Goal: Task Accomplishment & Management: Manage account settings

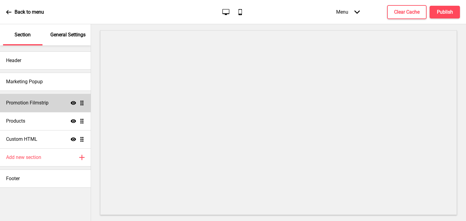
click at [31, 101] on h4 "Promotion Filmstrip" at bounding box center [27, 103] width 42 height 7
select select "center"
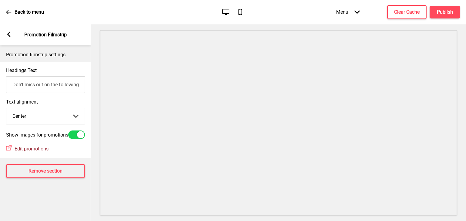
click at [35, 152] on span "Edit promotions" at bounding box center [32, 149] width 34 height 6
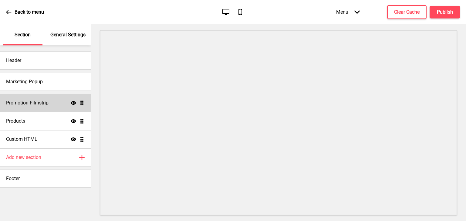
click at [61, 102] on div "Promotion Filmstrip Show Drag" at bounding box center [45, 103] width 91 height 18
select select "center"
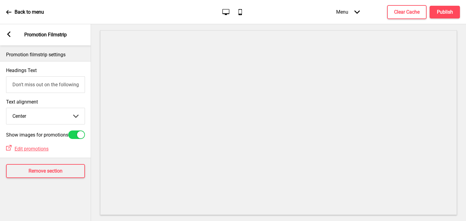
click at [9, 35] on rect at bounding box center [8, 34] width 5 height 5
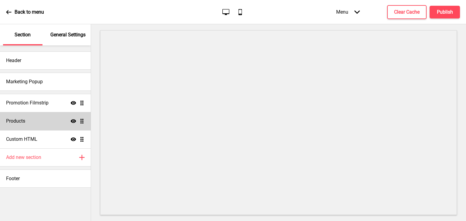
click at [34, 117] on div "Products Show Drag" at bounding box center [45, 121] width 91 height 18
select select "list"
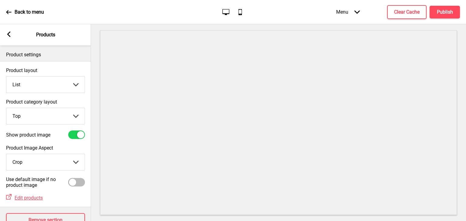
click at [6, 33] on div "Arrow left Products" at bounding box center [45, 34] width 91 height 21
click at [7, 35] on rect at bounding box center [8, 34] width 5 height 5
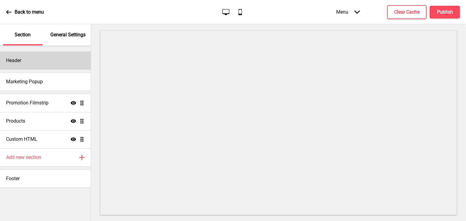
click at [29, 61] on div "Header" at bounding box center [45, 61] width 91 height 18
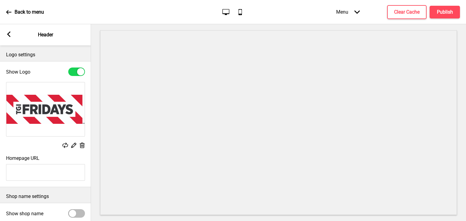
click at [12, 33] on div "Arrow left Header" at bounding box center [45, 34] width 91 height 21
click at [9, 35] on icon at bounding box center [8, 34] width 3 height 5
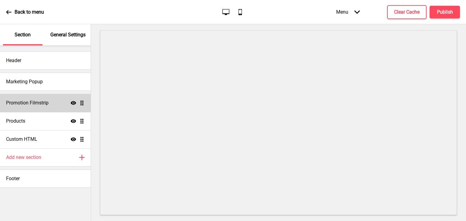
click at [18, 100] on h4 "Promotion Filmstrip" at bounding box center [27, 103] width 42 height 7
select select "center"
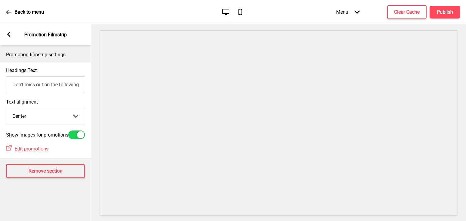
click at [79, 86] on input "Don't miss out on the following promotion!" at bounding box center [45, 84] width 79 height 17
click at [405, 11] on h4 "Clear Cache" at bounding box center [406, 12] width 25 height 7
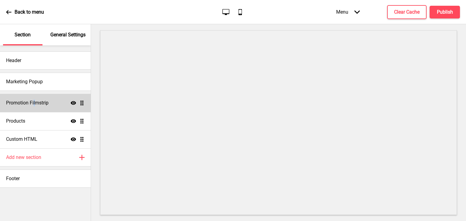
click at [34, 102] on h4 "Promotion Filmstrip" at bounding box center [27, 103] width 42 height 7
select select "center"
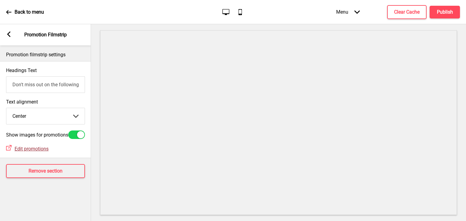
click at [36, 152] on span "Edit promotions" at bounding box center [32, 149] width 34 height 6
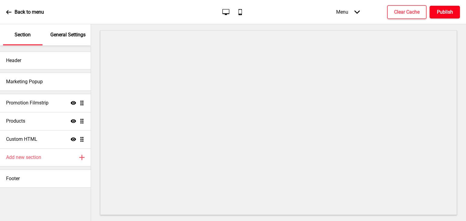
click at [454, 14] on button "Publish" at bounding box center [445, 12] width 30 height 13
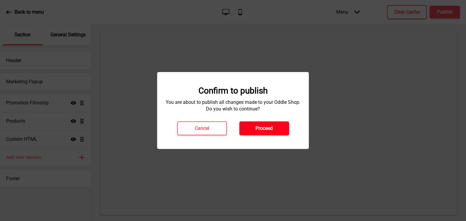
click at [269, 131] on h4 "Proceed" at bounding box center [263, 128] width 17 height 7
